Goal: Book appointment/travel/reservation

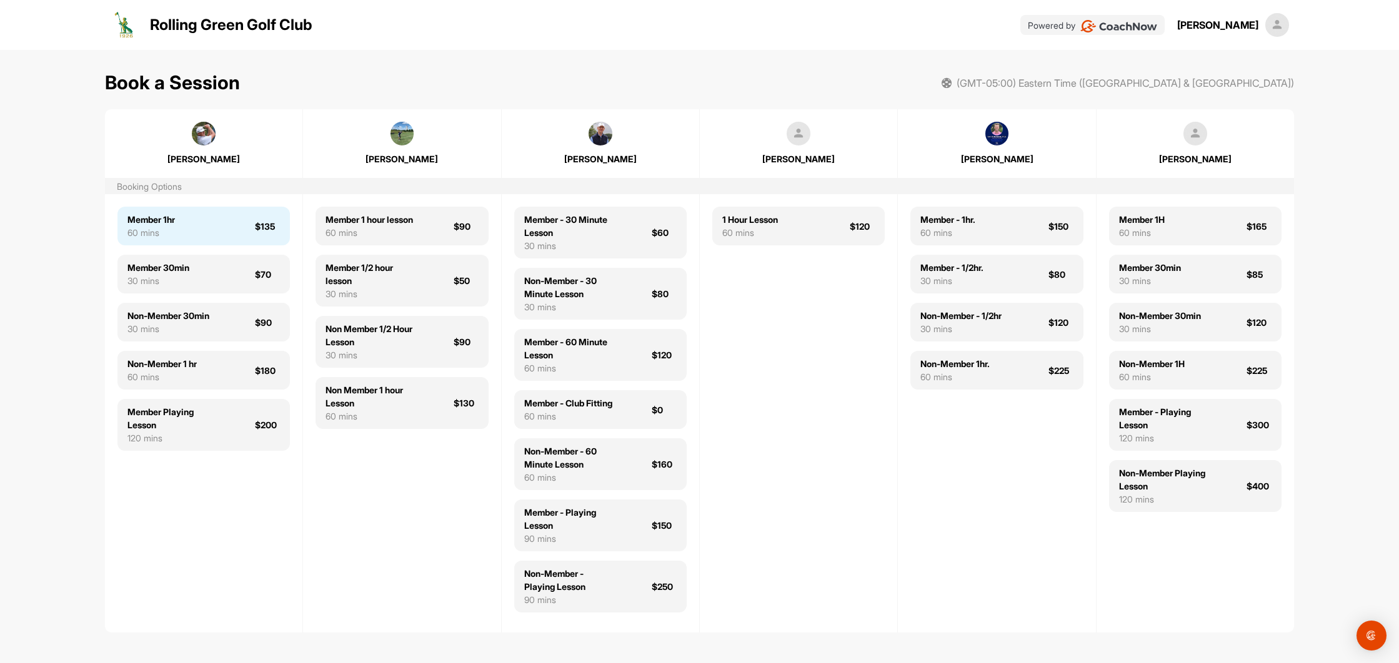
click at [226, 219] on div "Member 1hr 60 mins $135" at bounding box center [203, 226] width 172 height 39
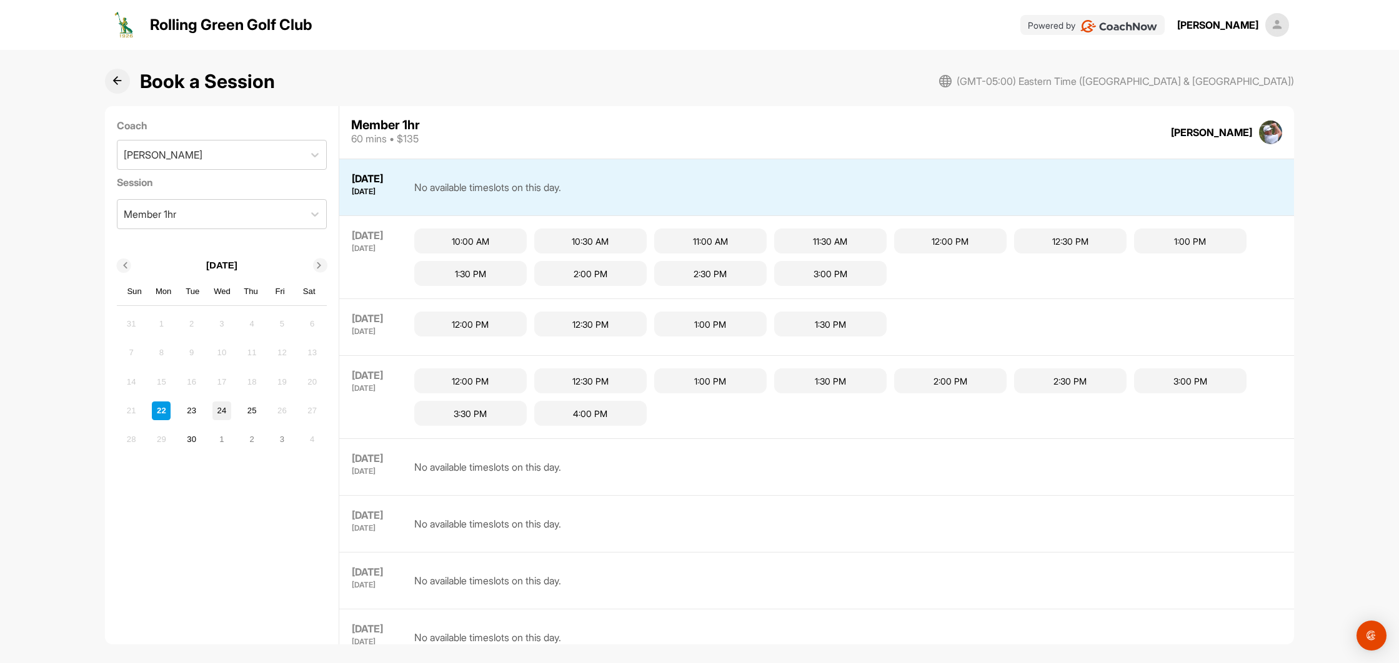
click at [219, 413] on div "24" at bounding box center [221, 411] width 19 height 19
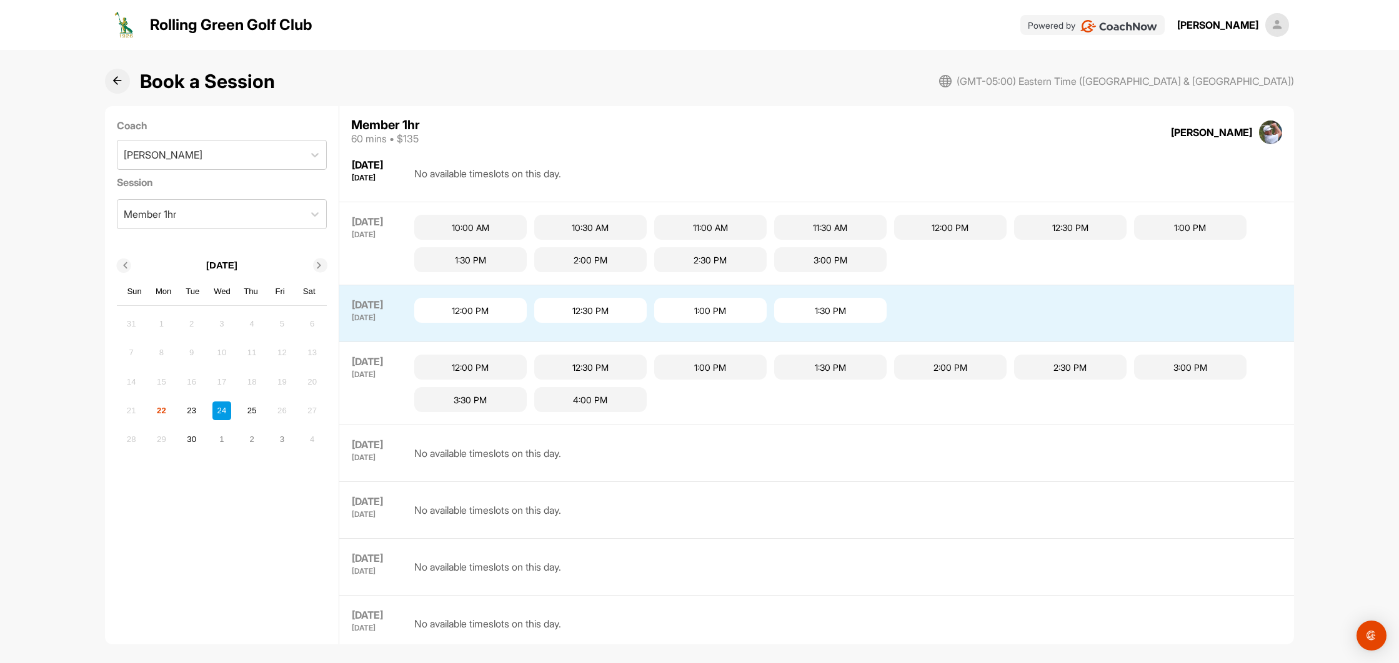
scroll to position [19, 0]
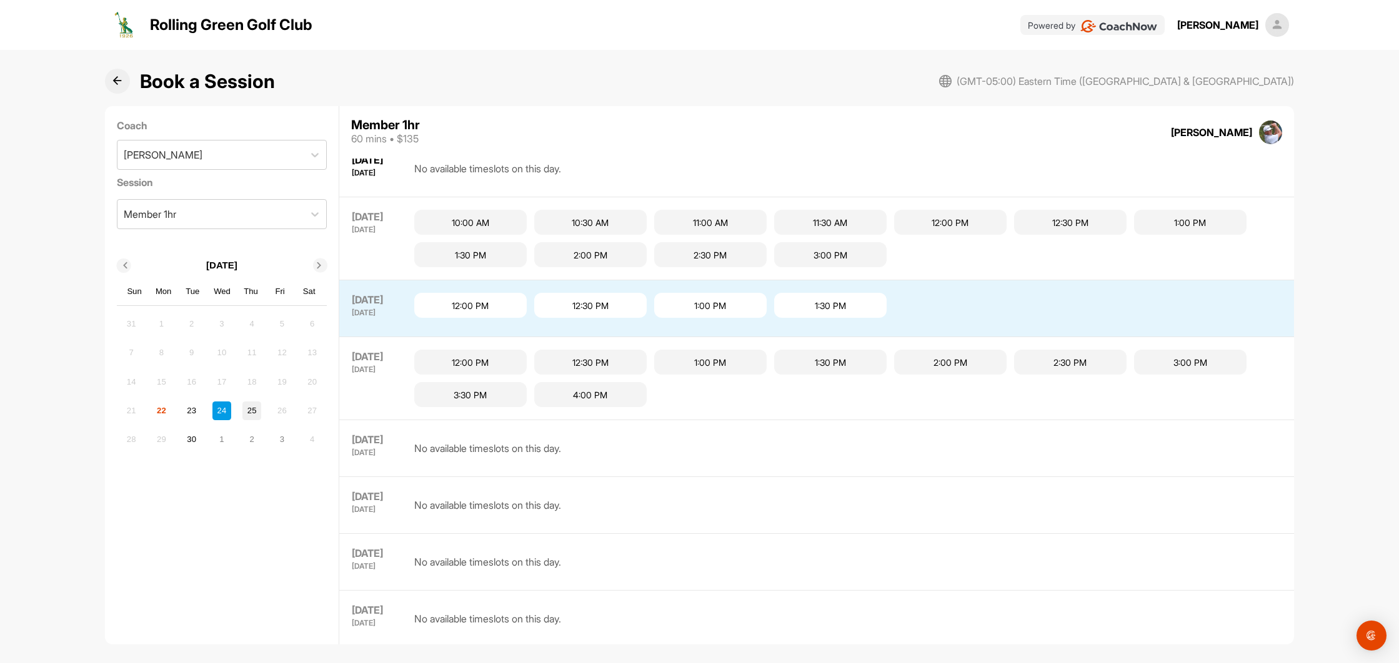
click at [247, 411] on div "25" at bounding box center [251, 411] width 19 height 19
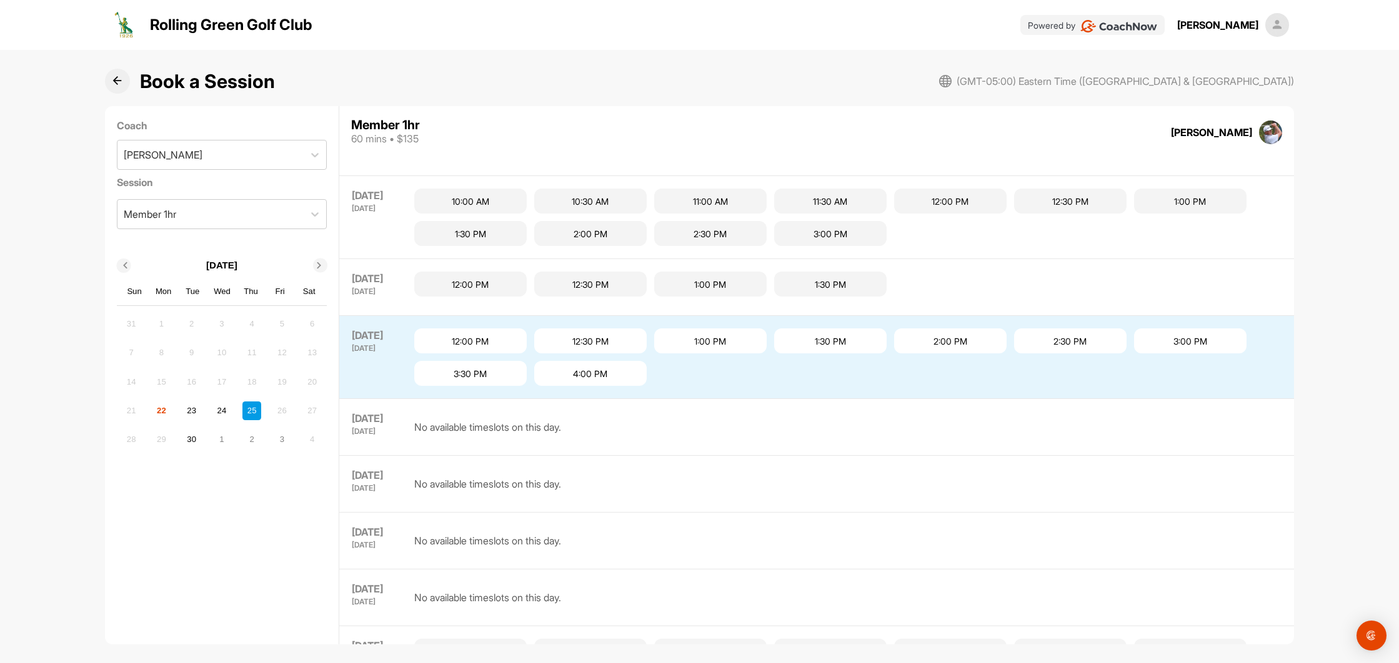
scroll to position [0, 1]
click at [1139, 28] on img at bounding box center [1118, 26] width 77 height 12
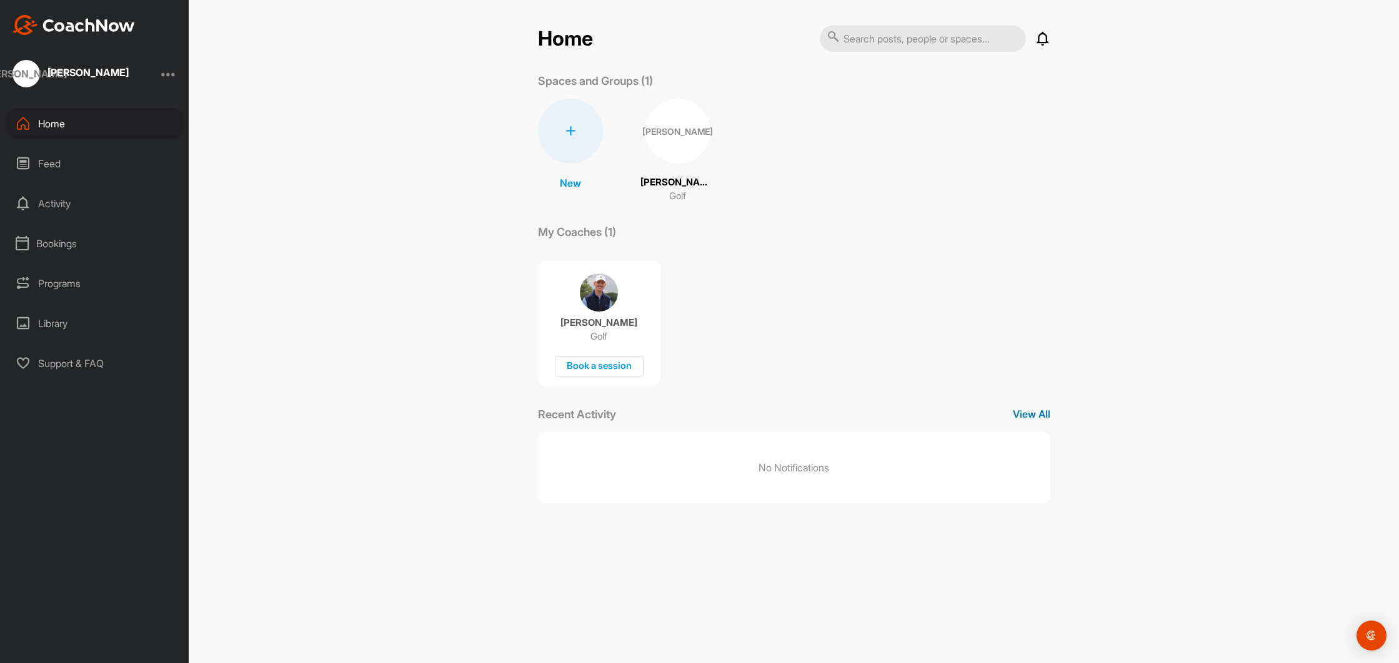
click at [1039, 414] on p "View All" at bounding box center [1031, 414] width 37 height 15
